Goal: Information Seeking & Learning: Find specific fact

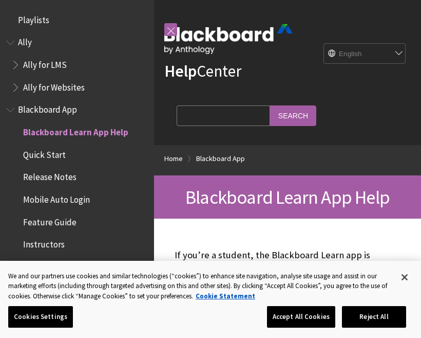
scroll to position [106, 0]
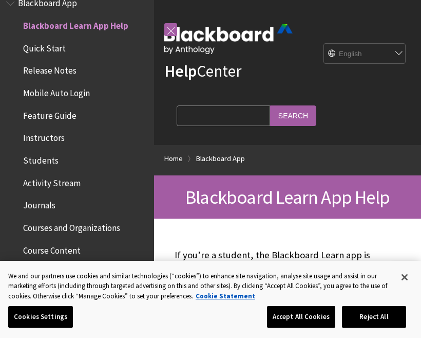
click at [385, 57] on select "English عربية Català Cymraeg Deutsch Español Suomi Français עברית Italiano 日本語 …" at bounding box center [365, 54] width 82 height 21
select select "/ar-sa/Blackboard_App"
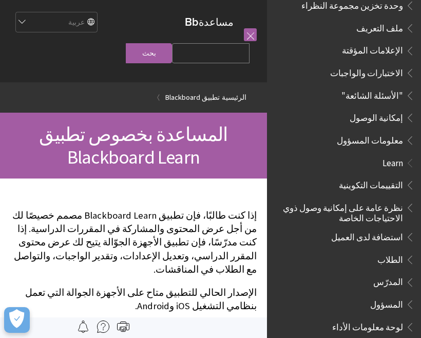
scroll to position [506, 0]
click at [410, 109] on span "Book outline for Blackboard App Help" at bounding box center [408, 115] width 11 height 13
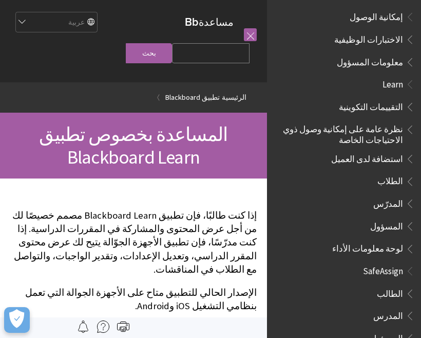
scroll to position [607, 0]
click at [411, 285] on span "Book outline for Blackboard SafeAssign" at bounding box center [408, 291] width 11 height 13
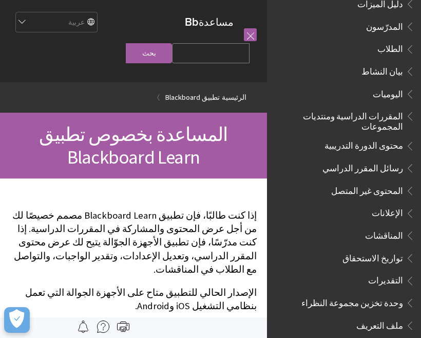
scroll to position [221, 0]
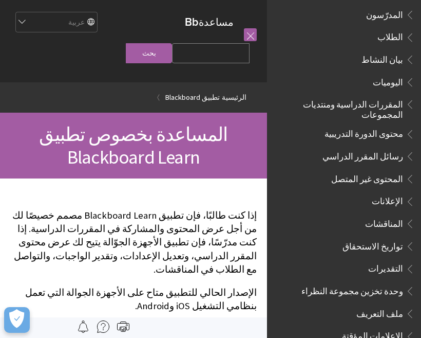
click at [229, 56] on input "Search Query" at bounding box center [211, 53] width 78 height 20
type input "كلمة السر"
click at [161, 48] on input "بحث" at bounding box center [149, 53] width 46 height 20
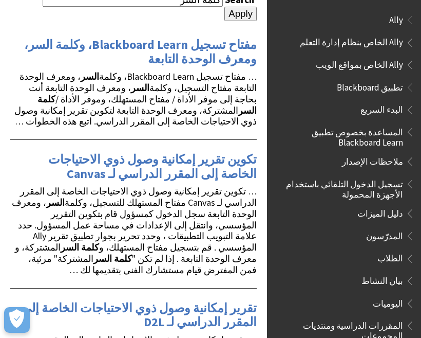
scroll to position [126, 0]
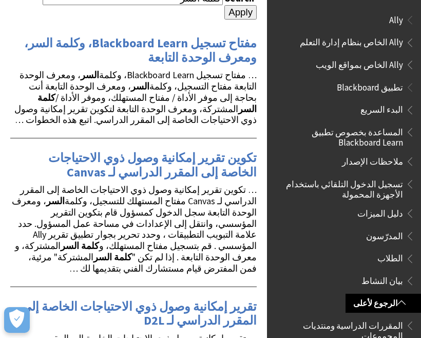
click at [214, 48] on link "مفتاح تسجيل Blackboard Learn، وكلمة السر، ومعرف الوحدة التابعة" at bounding box center [140, 50] width 233 height 31
